Goal: Task Accomplishment & Management: Manage account settings

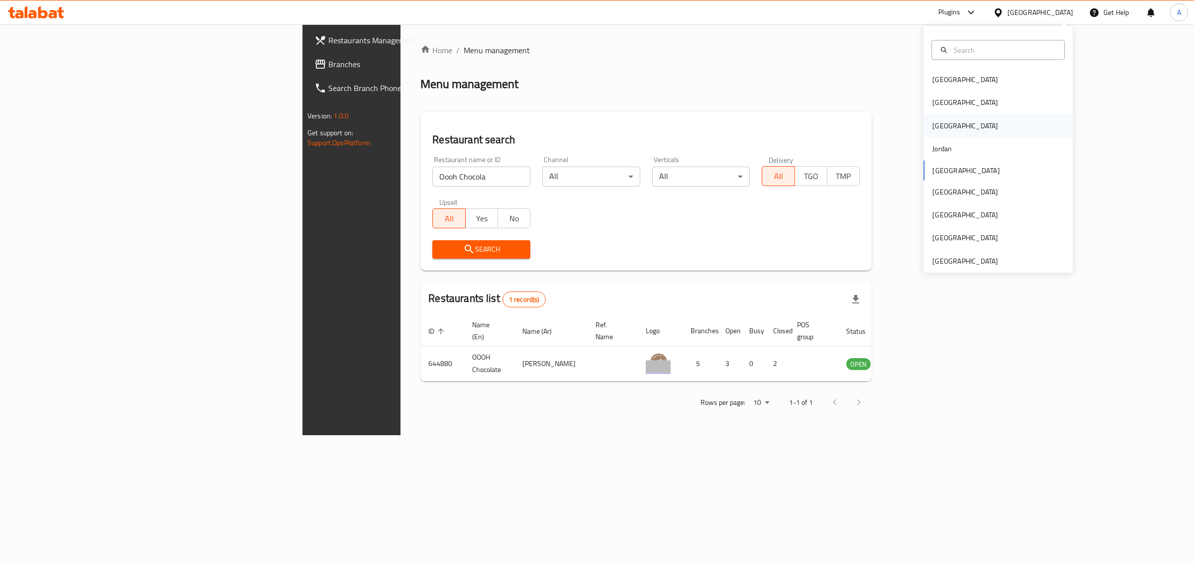
click at [946, 125] on div "[GEOGRAPHIC_DATA]" at bounding box center [997, 125] width 149 height 23
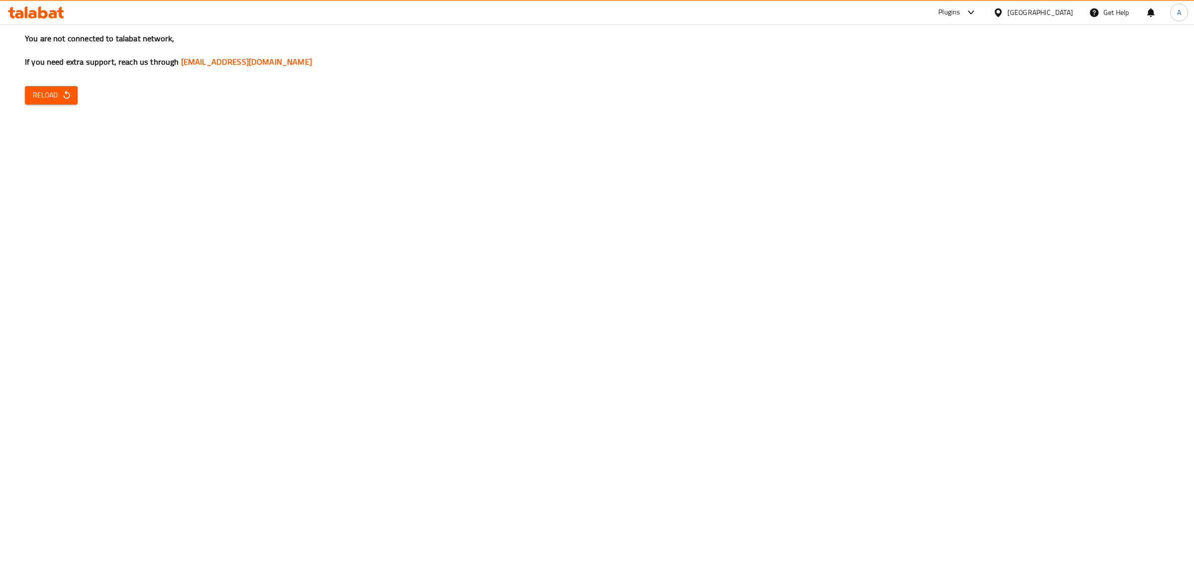
click at [30, 93] on button "Reload" at bounding box center [51, 95] width 53 height 18
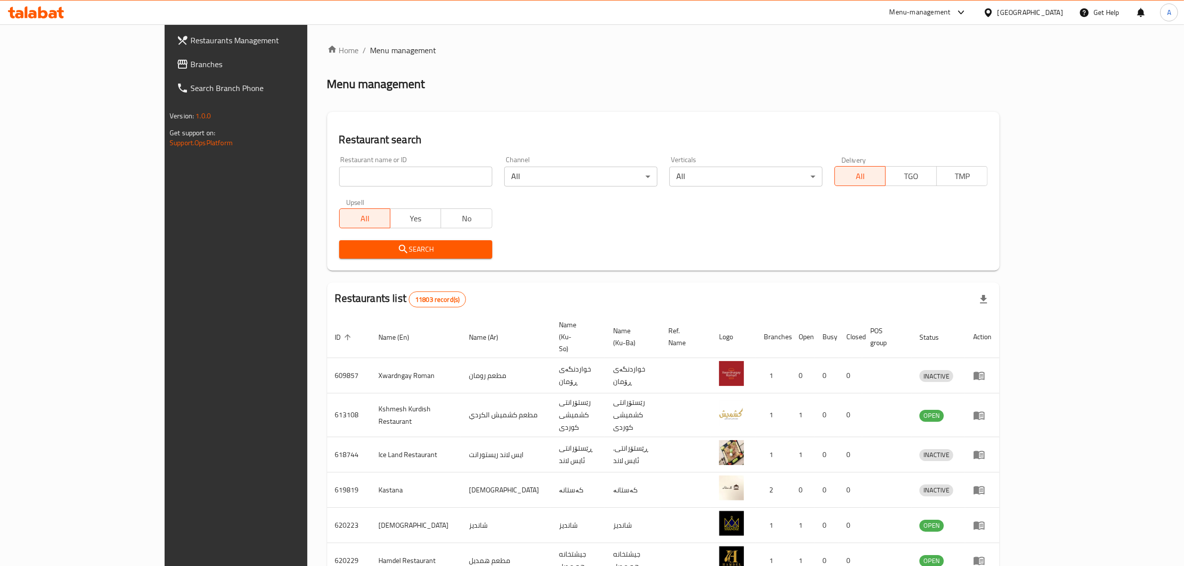
click at [384, 180] on input "search" at bounding box center [415, 177] width 153 height 20
paste input "Wark Alnana"
type input "Wark Alnana"
click button "Search" at bounding box center [415, 249] width 153 height 18
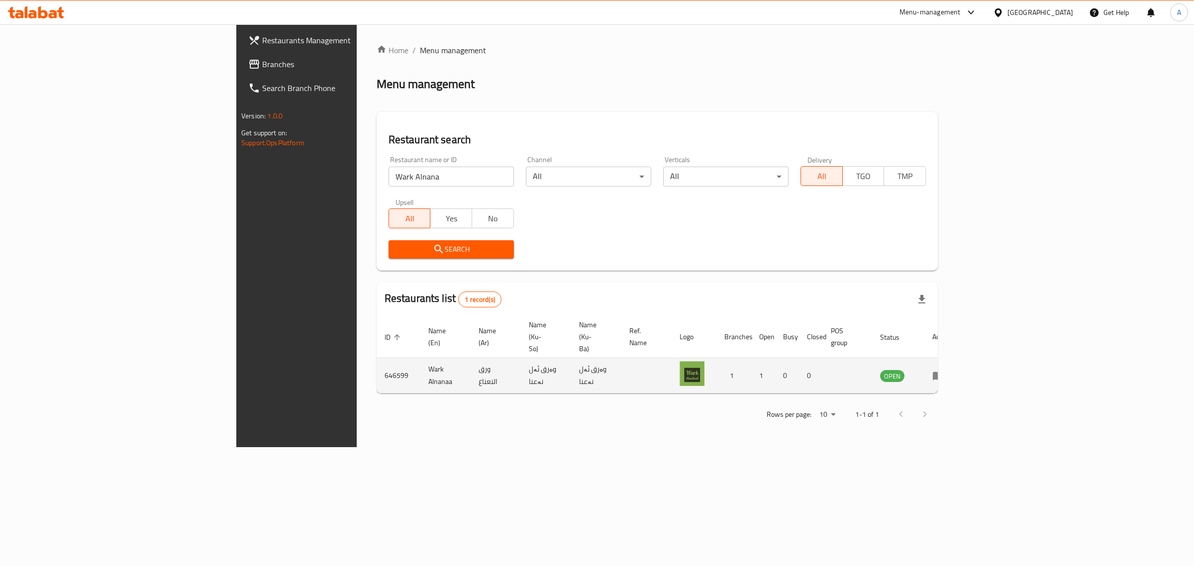
click at [420, 358] on td "[PERSON_NAME] Alnanaa" at bounding box center [445, 375] width 50 height 35
copy td "[PERSON_NAME] Alnanaa"
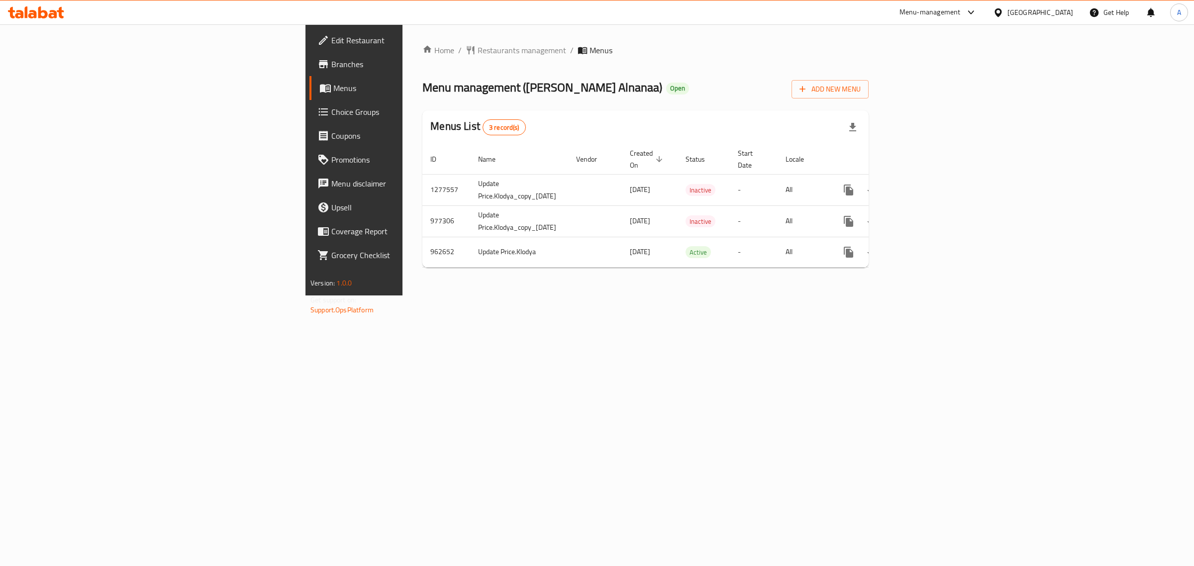
click at [331, 36] on span "Edit Restaurant" at bounding box center [414, 40] width 166 height 12
